Goal: Task Accomplishment & Management: Manage account settings

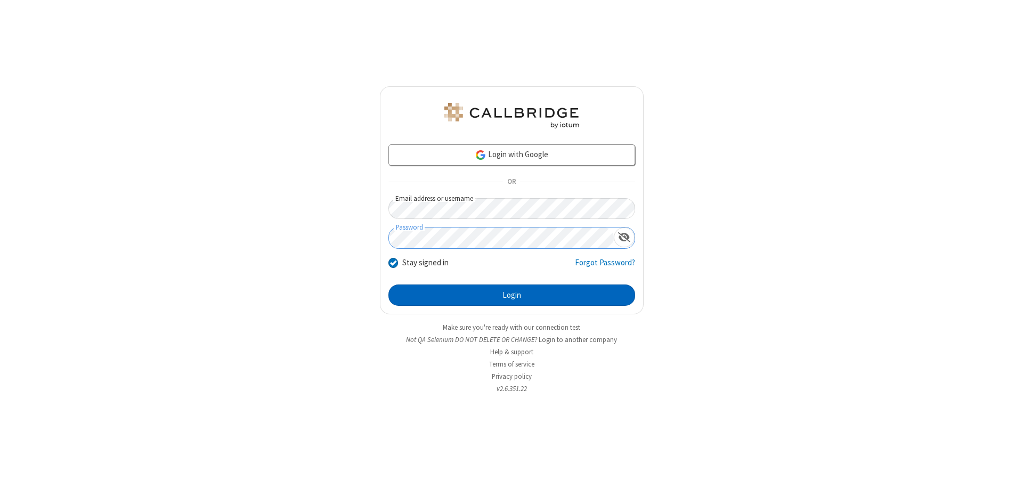
click at [512, 295] on button "Login" at bounding box center [512, 295] width 247 height 21
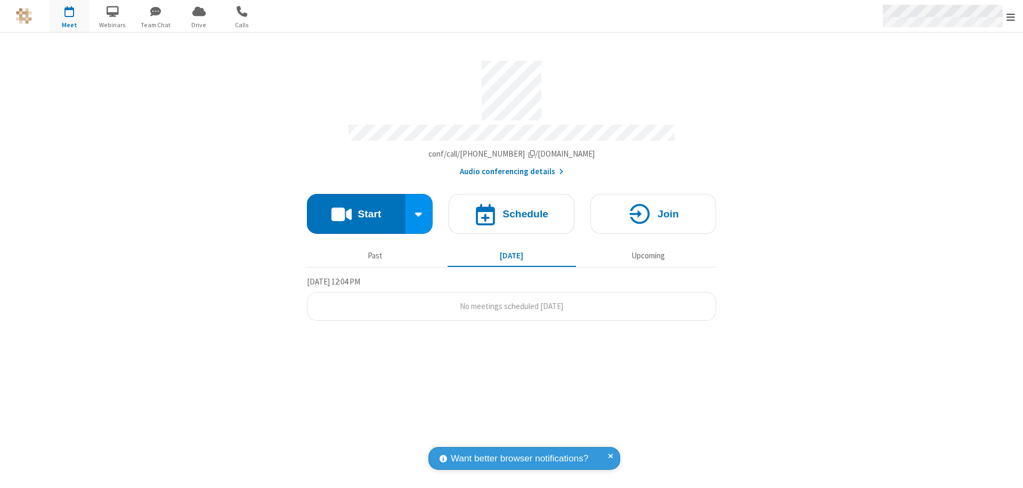
click at [1011, 17] on span "Open menu" at bounding box center [1011, 17] width 9 height 11
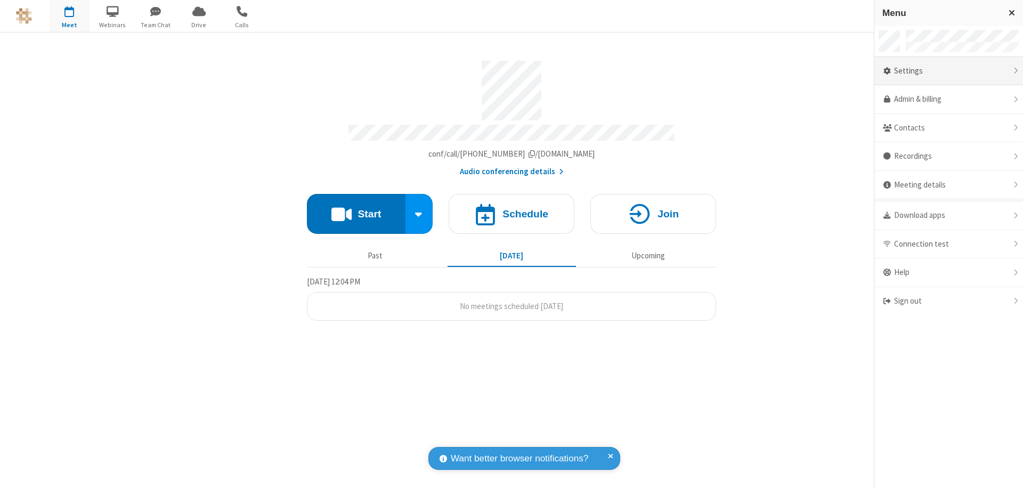
click at [949, 71] on div "Settings" at bounding box center [949, 71] width 149 height 29
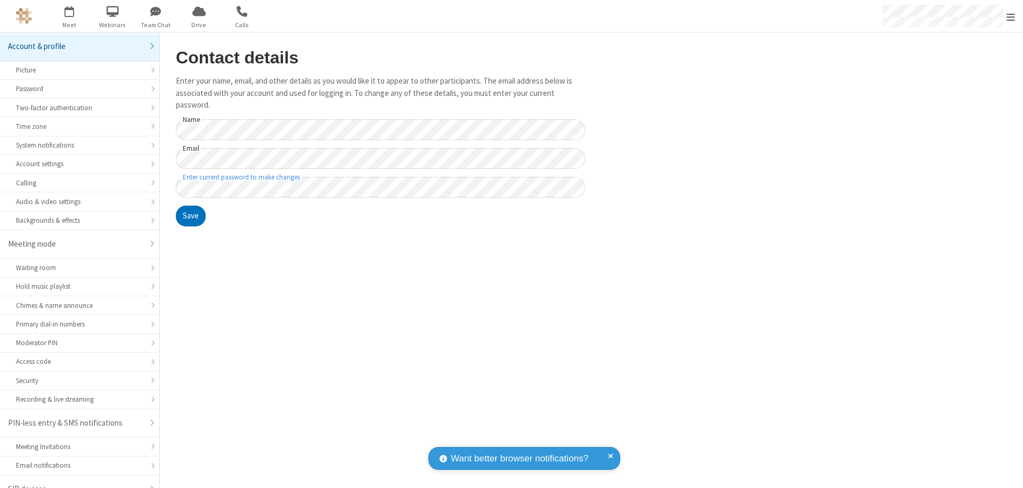
scroll to position [15, 0]
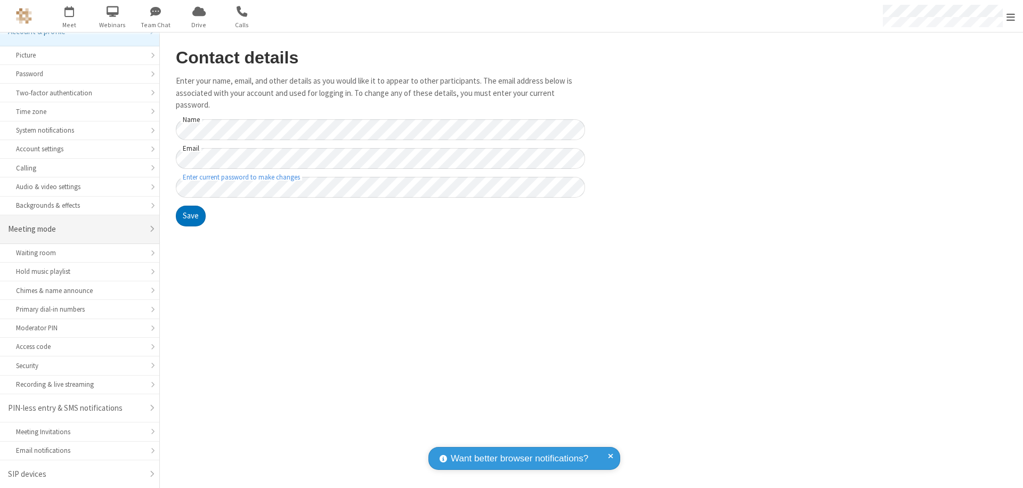
click at [76, 229] on div "Meeting mode" at bounding box center [75, 229] width 135 height 12
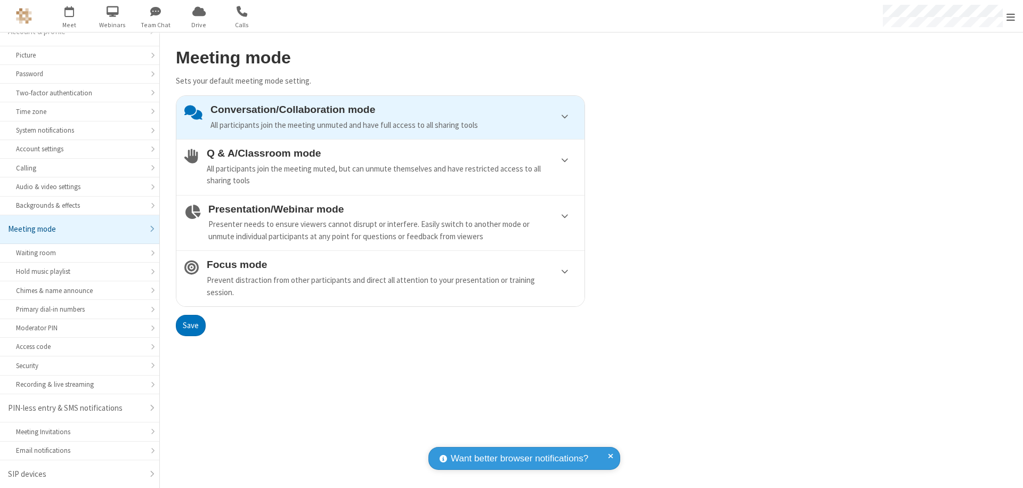
click at [381, 117] on div "Conversation/Collaboration mode All participants join the meeting unmuted and h…" at bounding box center [394, 117] width 366 height 27
click at [190, 325] on button "Save" at bounding box center [191, 325] width 30 height 21
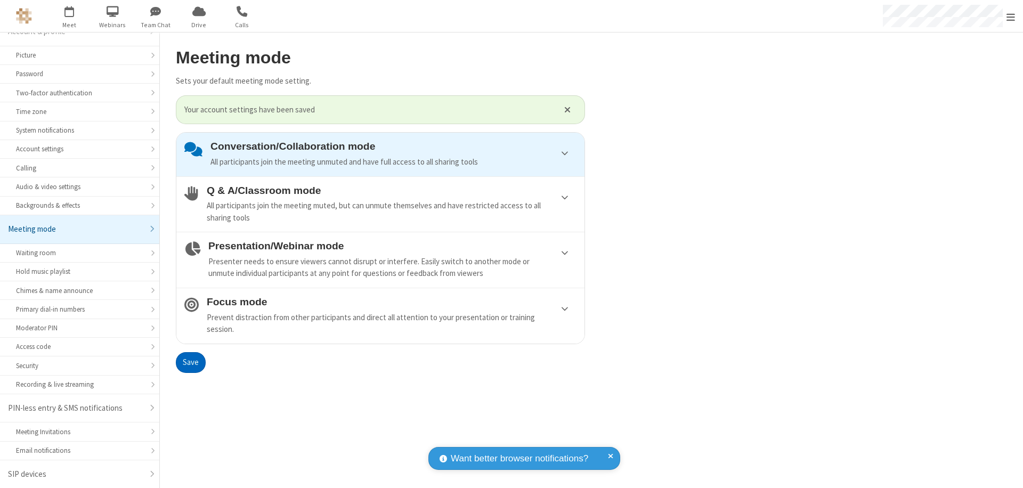
click at [1011, 16] on span "Open menu" at bounding box center [1011, 17] width 9 height 11
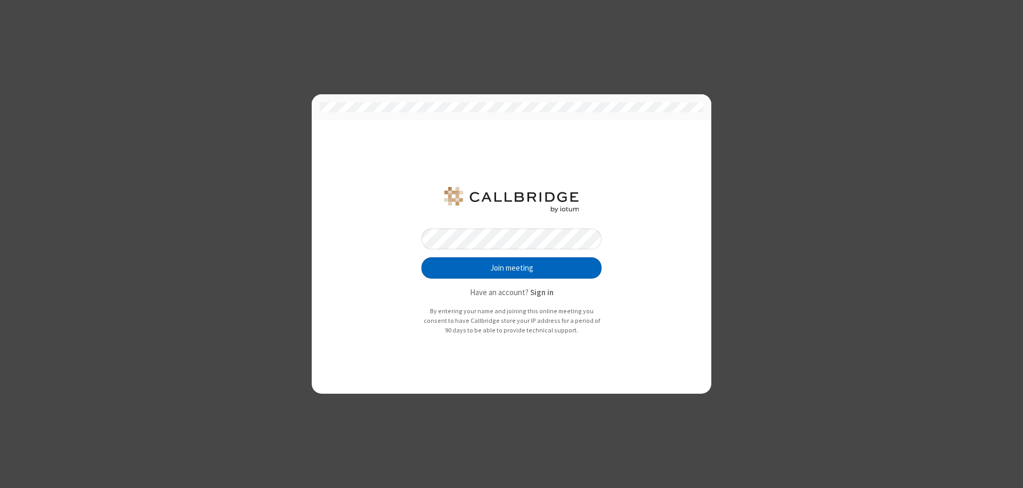
click at [512, 268] on button "Join meeting" at bounding box center [512, 267] width 180 height 21
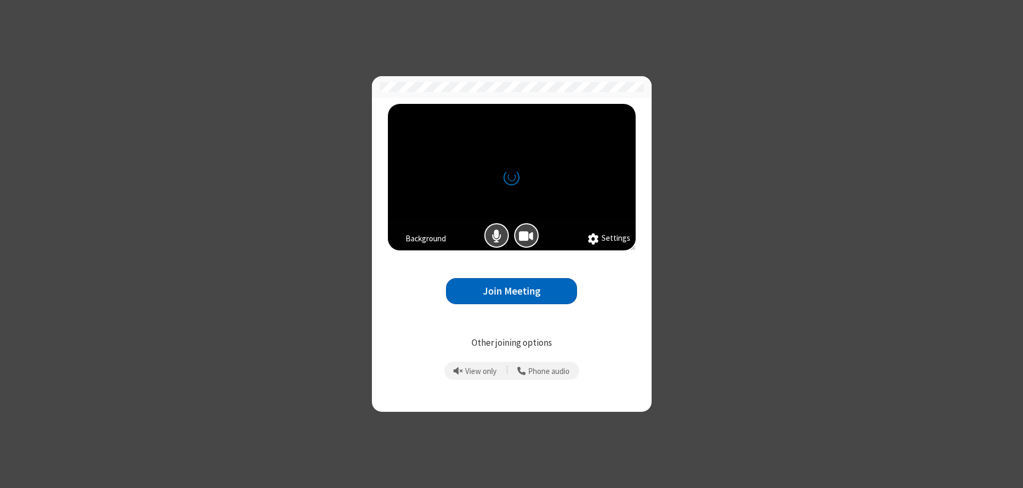
click at [512, 291] on button "Join Meeting" at bounding box center [511, 291] width 131 height 26
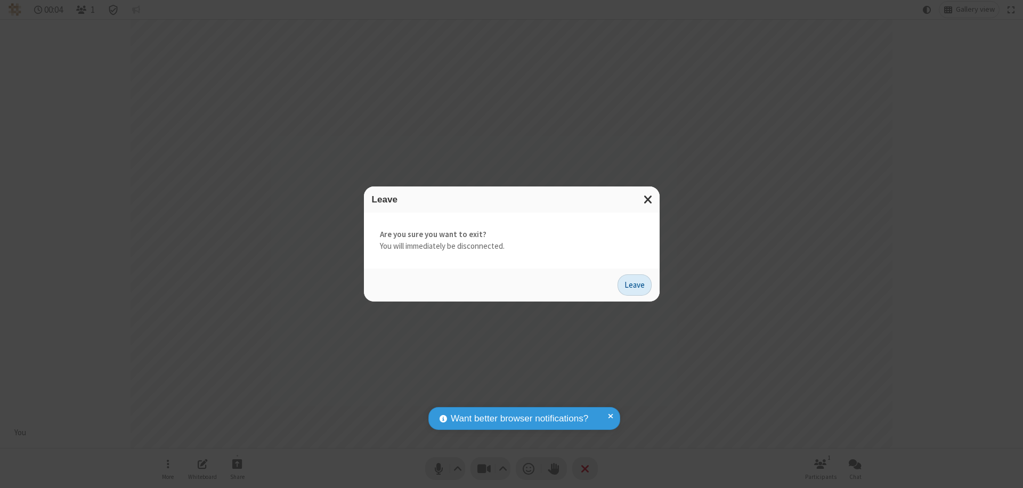
click at [635, 285] on button "Leave" at bounding box center [635, 285] width 34 height 21
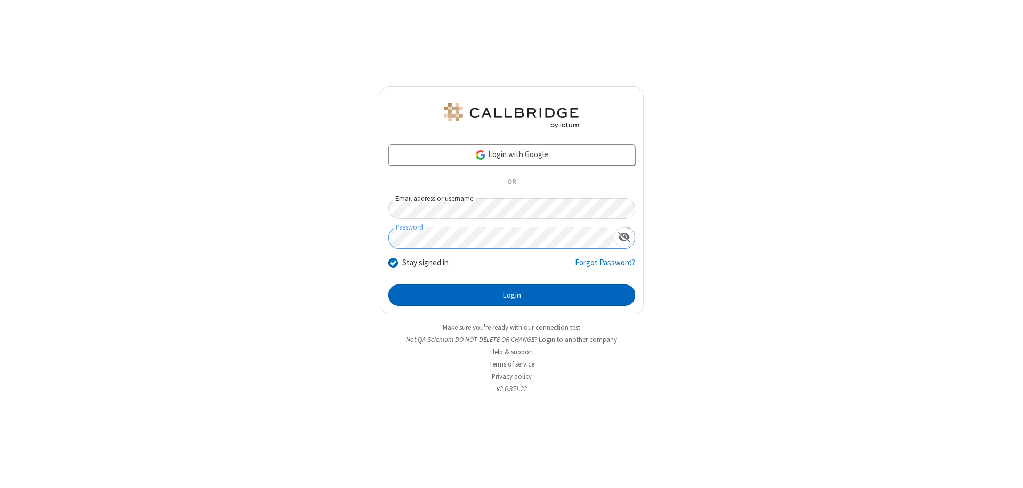
click at [512, 295] on button "Login" at bounding box center [512, 295] width 247 height 21
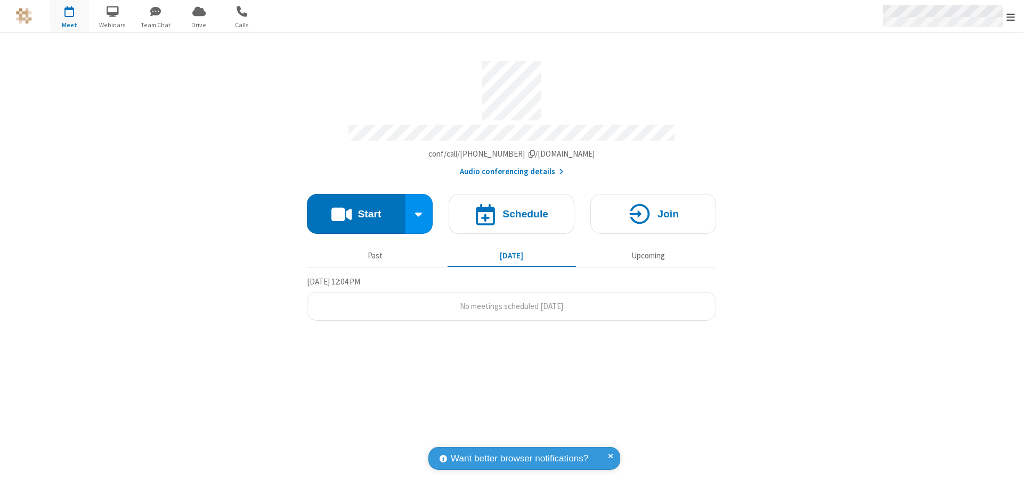
click at [1011, 17] on span "Open menu" at bounding box center [1011, 17] width 9 height 11
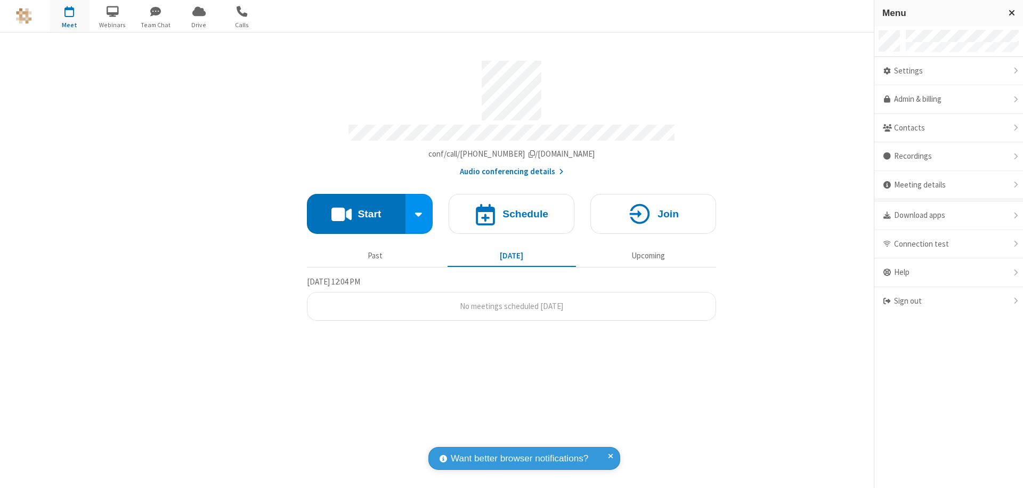
click at [949, 71] on div "Settings" at bounding box center [949, 71] width 149 height 29
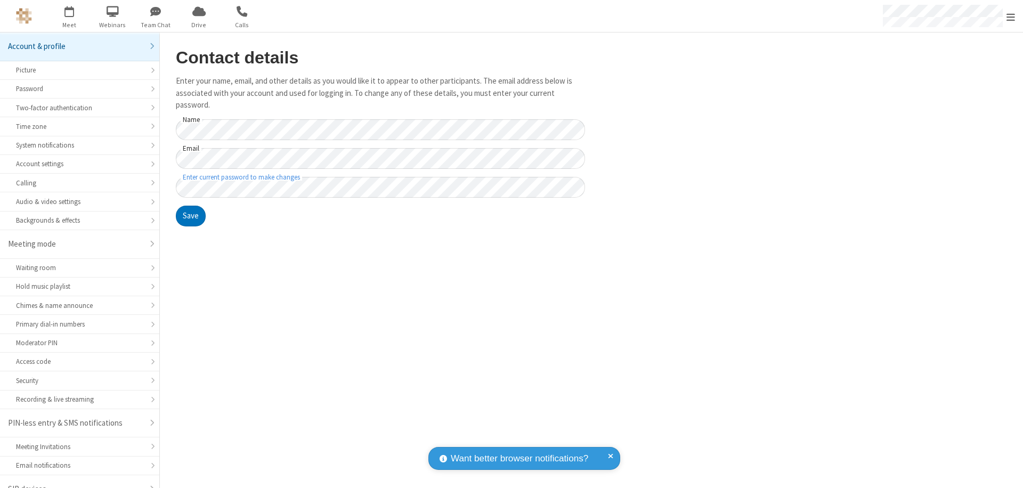
scroll to position [15, 0]
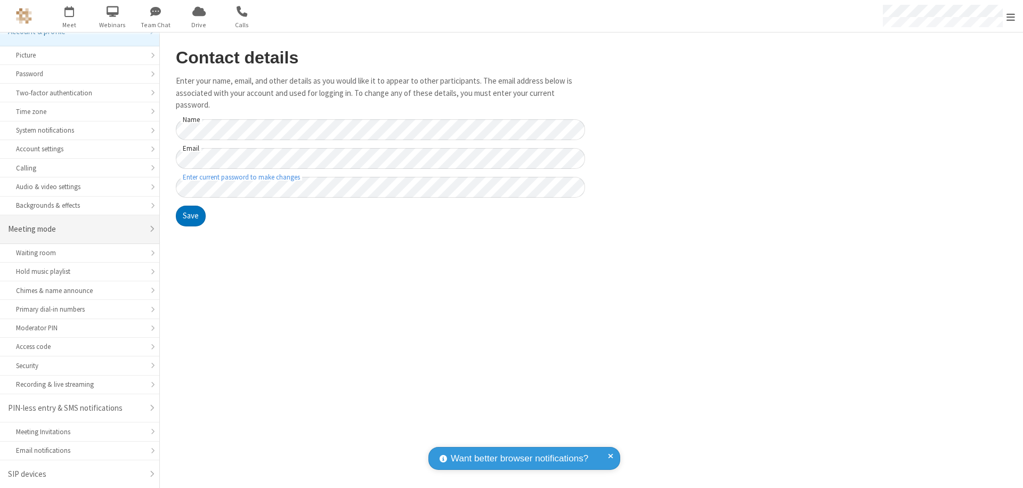
click at [76, 229] on div "Meeting mode" at bounding box center [75, 229] width 135 height 12
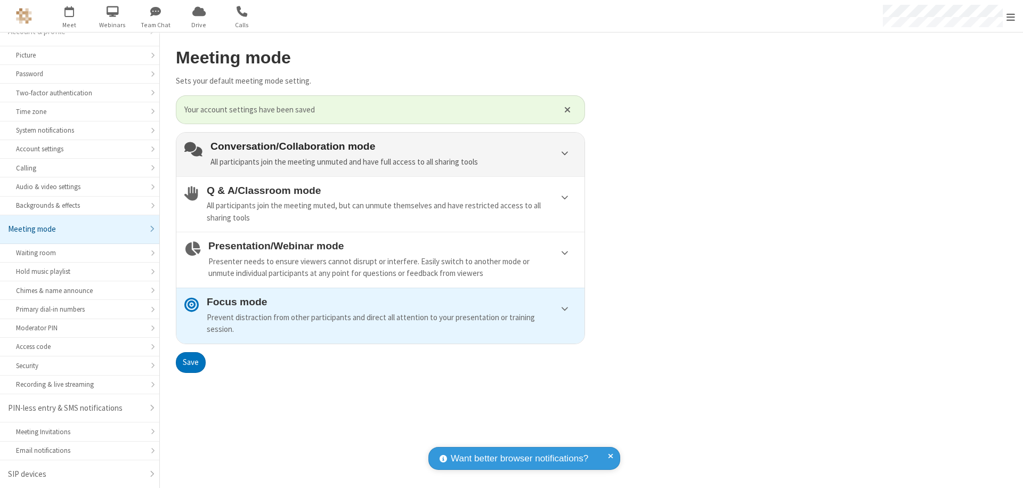
click at [381, 154] on div "Conversation/Collaboration mode All participants join the meeting unmuted and h…" at bounding box center [394, 154] width 366 height 27
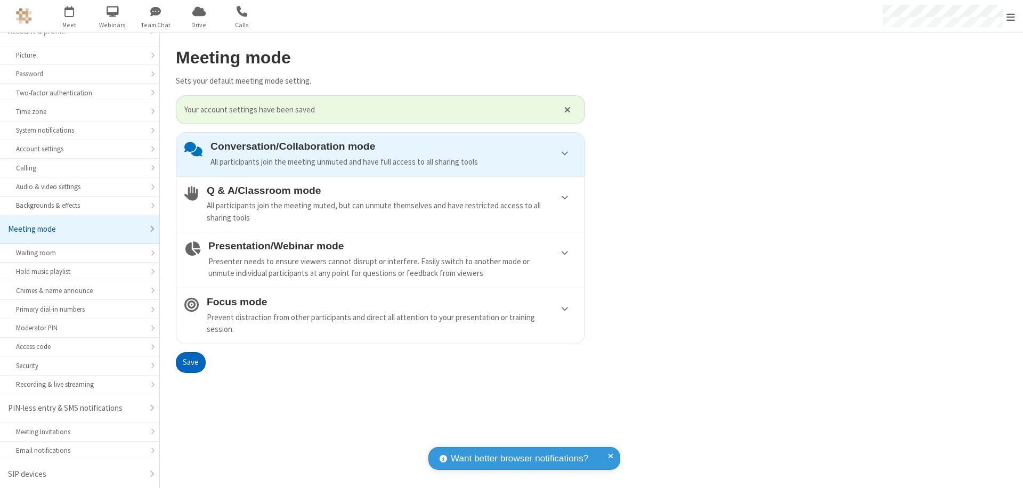
click at [190, 362] on button "Save" at bounding box center [191, 362] width 30 height 21
click at [1011, 16] on span "Open menu" at bounding box center [1011, 17] width 9 height 11
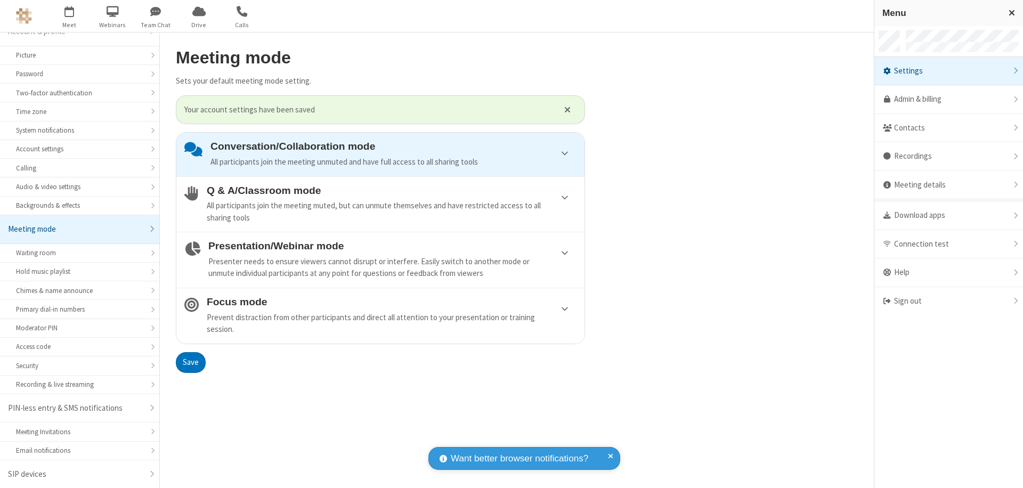
click at [949, 301] on div "Sign out" at bounding box center [949, 301] width 149 height 28
